Goal: Task Accomplishment & Management: Manage account settings

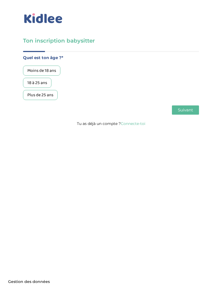
click at [137, 126] on link "Connecte-toi" at bounding box center [133, 123] width 25 height 5
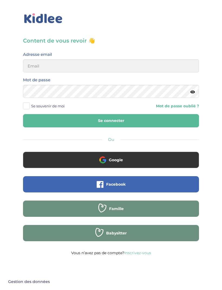
click at [136, 158] on button "Google" at bounding box center [111, 160] width 176 height 16
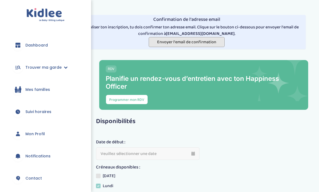
click at [210, 40] on span "Envoyer l'email de confirmation" at bounding box center [186, 42] width 59 height 7
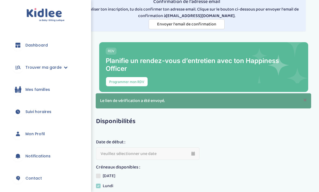
scroll to position [18, 0]
